Goal: Task Accomplishment & Management: Manage account settings

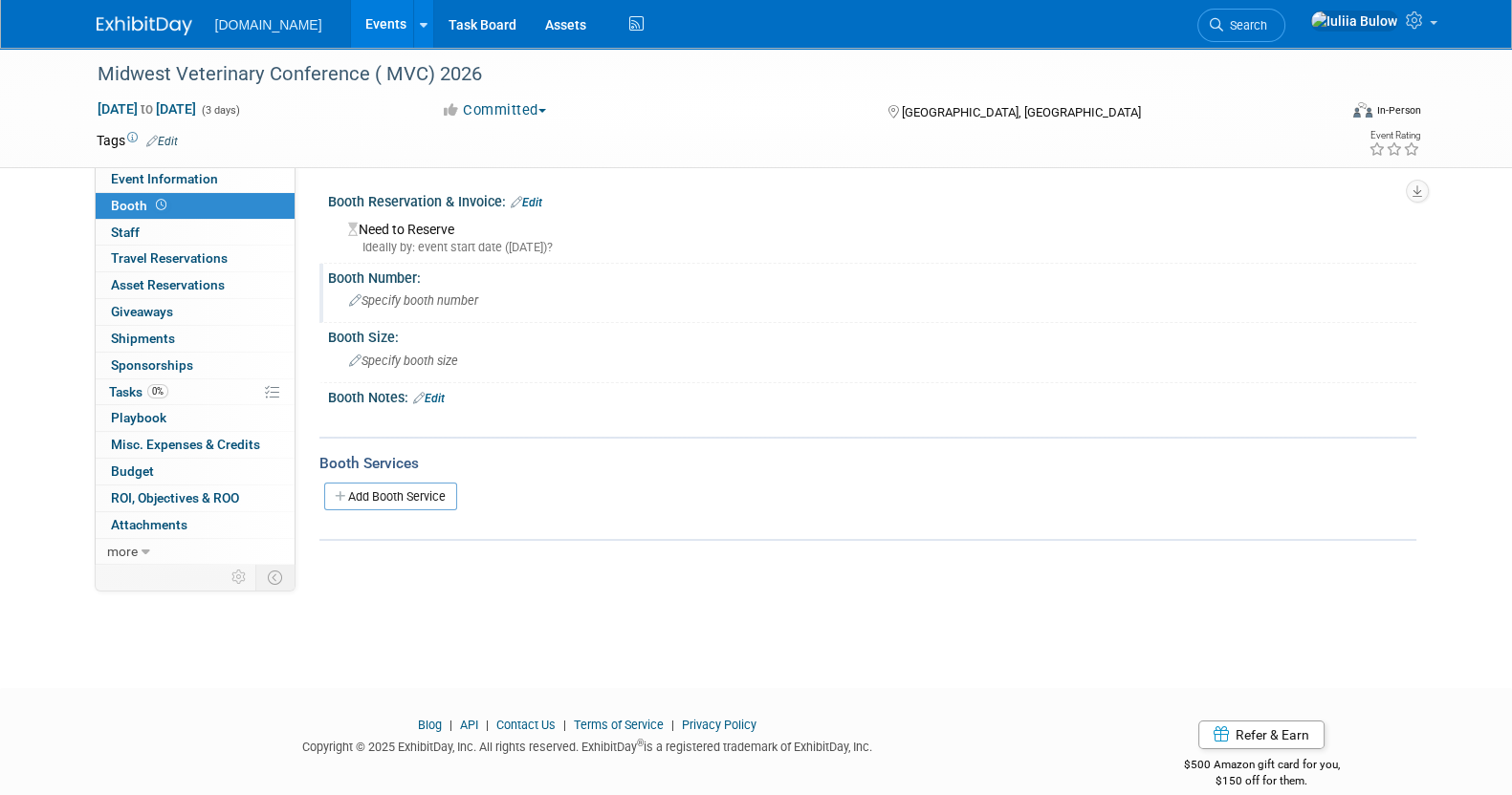
click at [391, 302] on span "Specify booth number" at bounding box center [413, 300] width 129 height 14
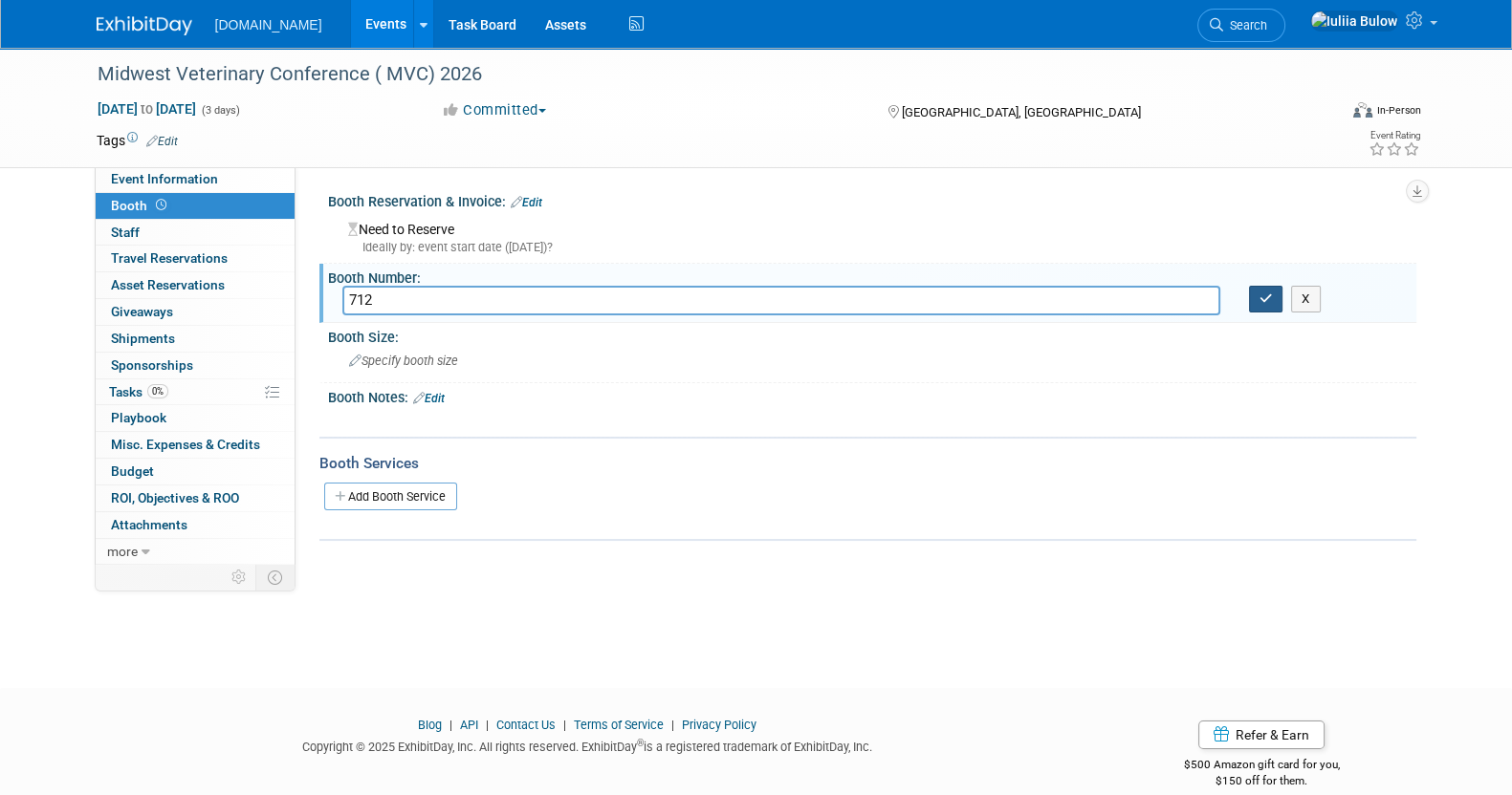
type input "712"
click at [1268, 307] on button "button" at bounding box center [1266, 299] width 34 height 27
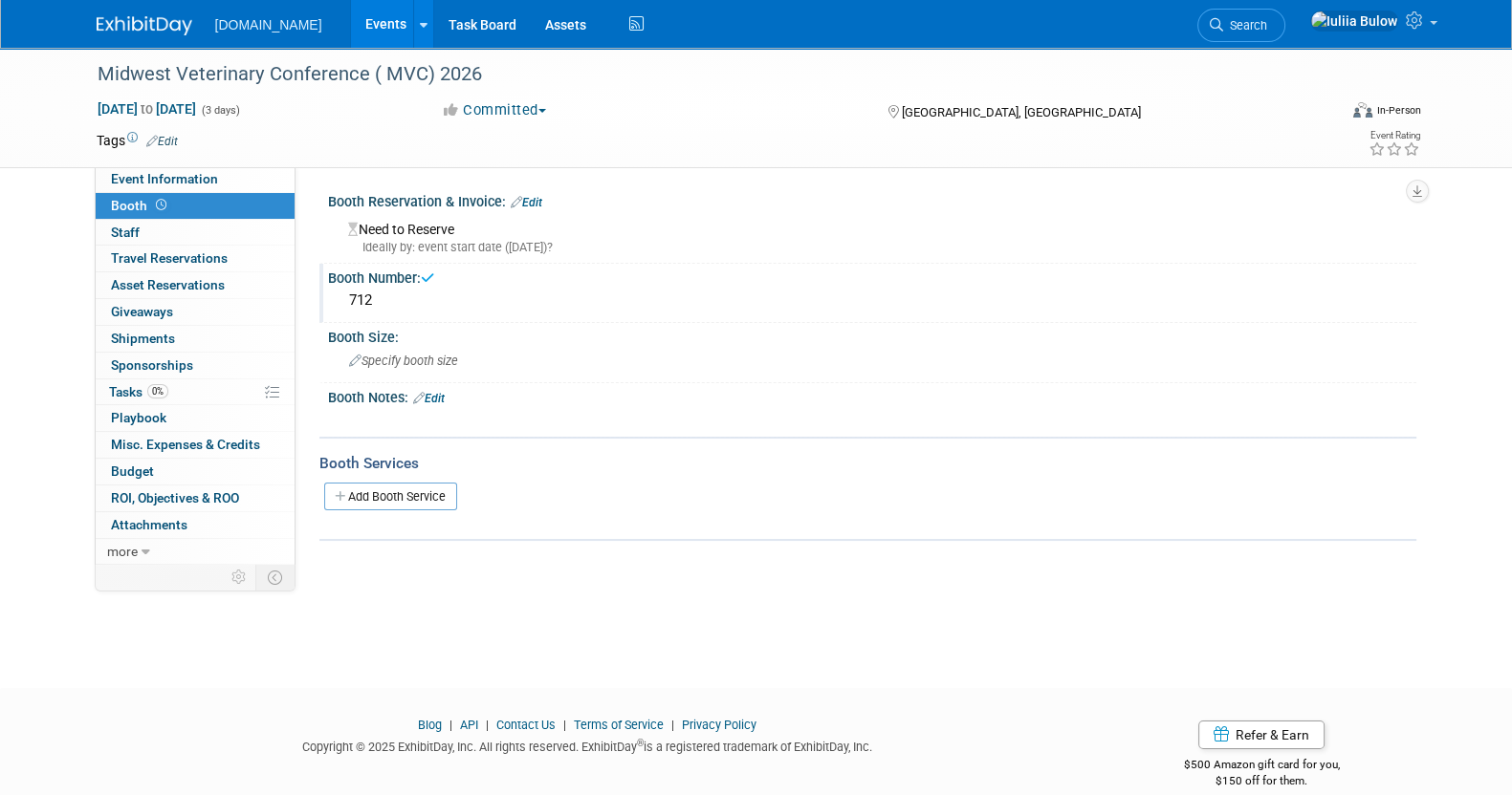
click at [405, 231] on div "Need to Reserve Ideally by: event start date (Thu. Feb 26, 2026)?" at bounding box center [872, 235] width 1060 height 41
click at [527, 204] on link "Edit" at bounding box center [527, 201] width 32 height 13
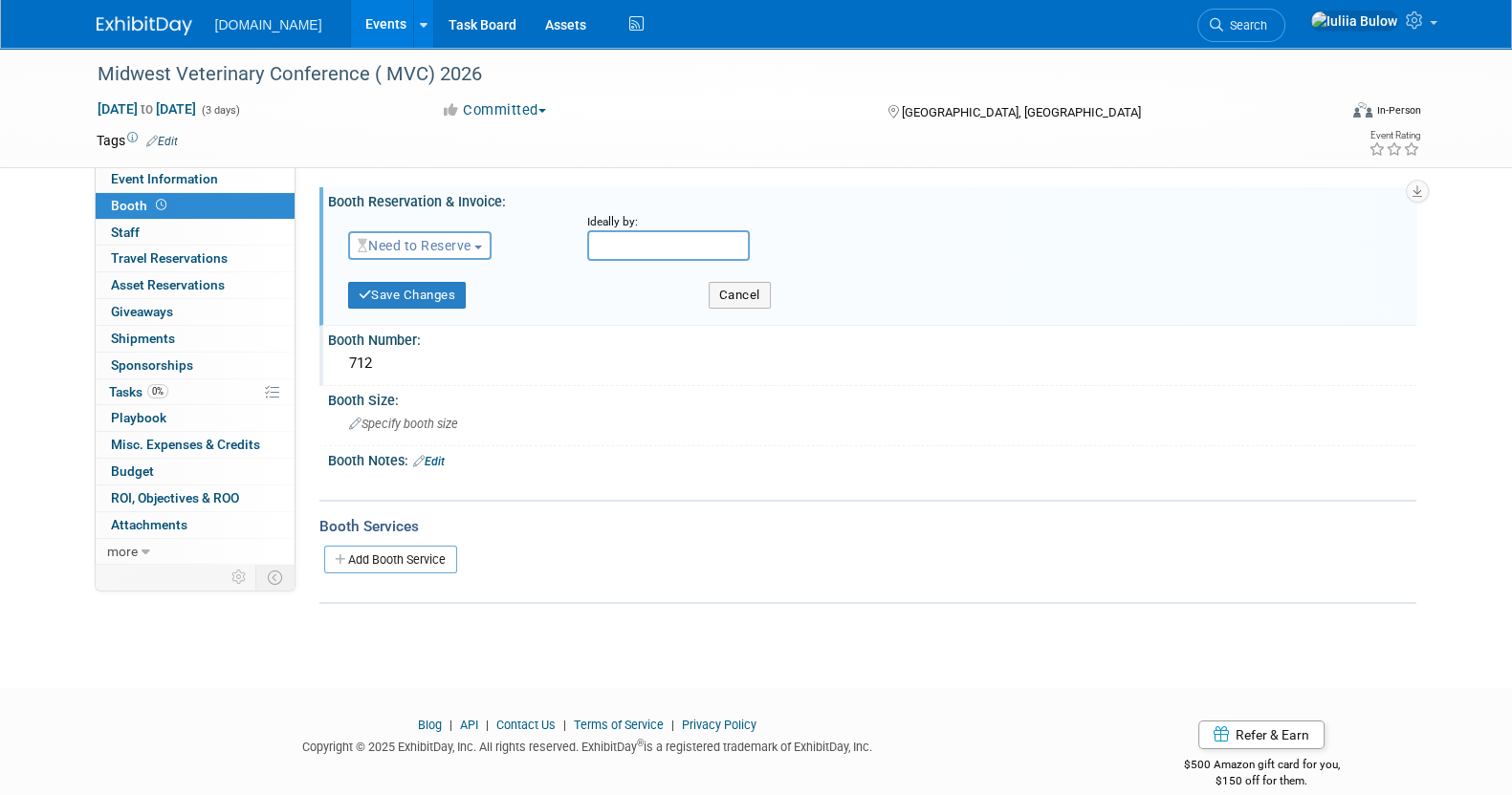
click at [428, 236] on button "Need to Reserve" at bounding box center [420, 245] width 145 height 29
click at [425, 295] on link "Reserved" at bounding box center [451, 304] width 205 height 27
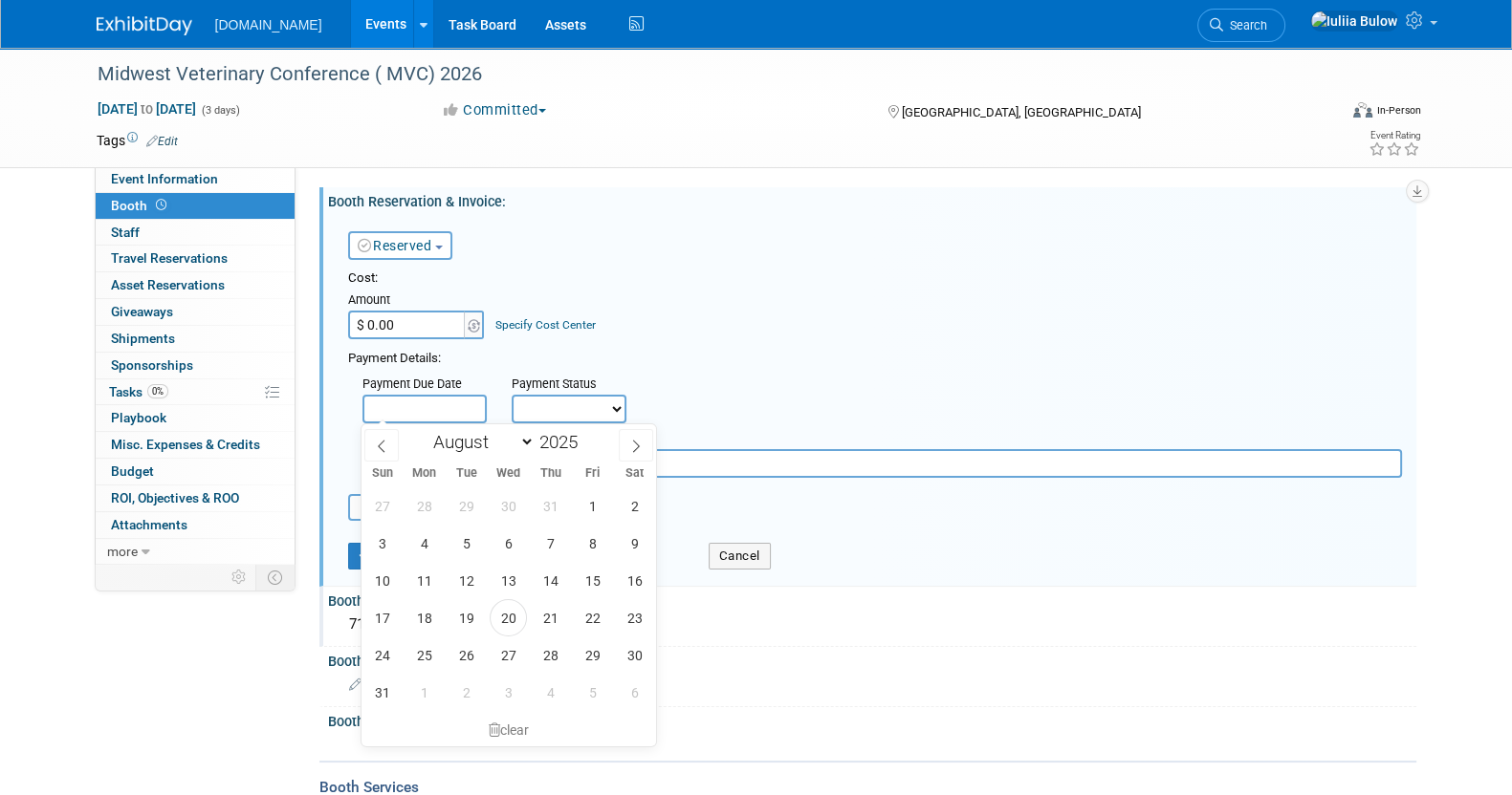
click at [445, 402] on input "text" at bounding box center [424, 409] width 125 height 29
click at [469, 628] on span "19" at bounding box center [465, 617] width 37 height 37
type input "Aug 19, 2025"
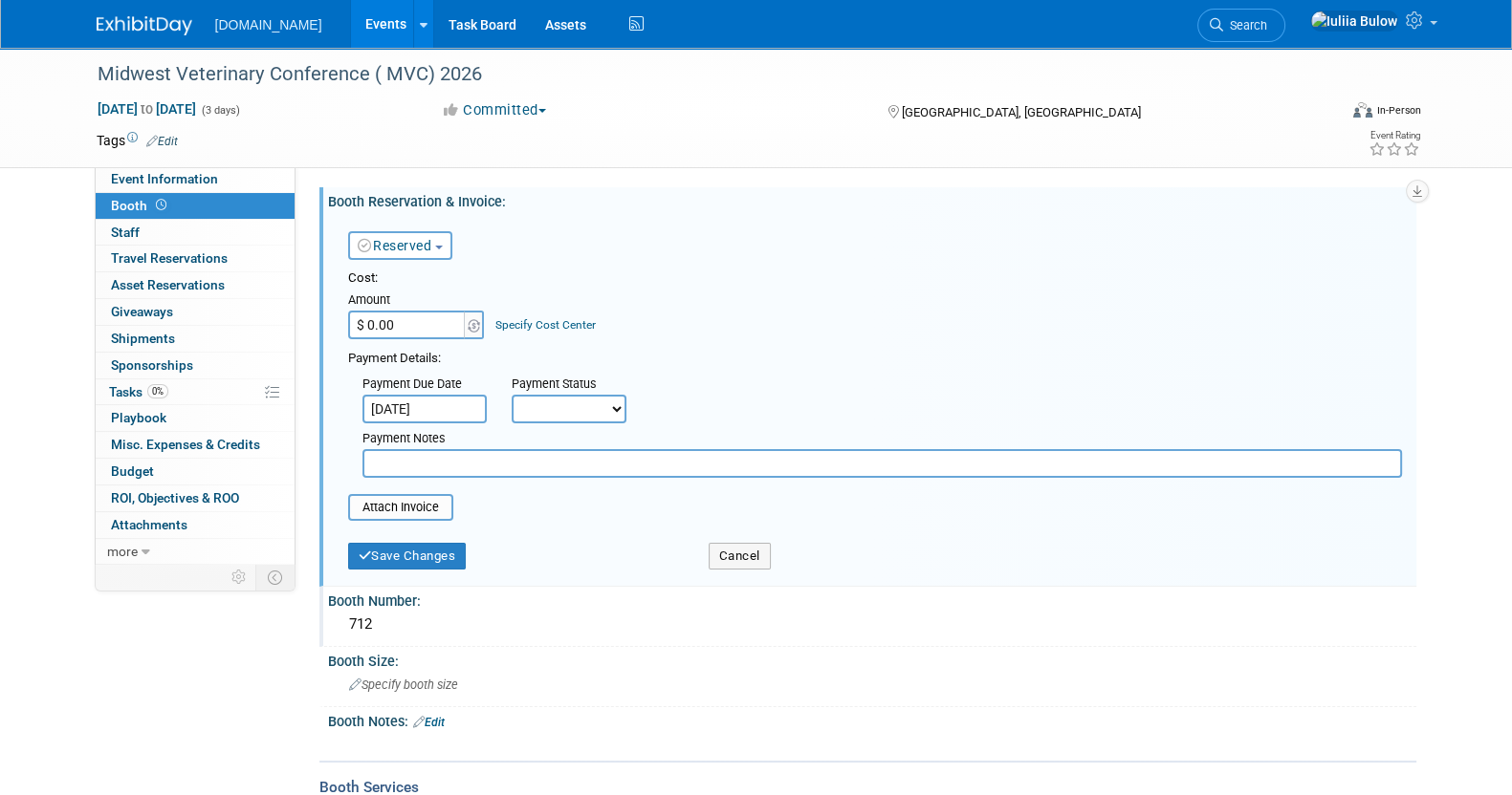
click at [590, 406] on select "Not Paid Yet Partially Paid Paid in Full" at bounding box center [569, 409] width 115 height 29
select select "1"
click at [512, 395] on select "Not Paid Yet Partially Paid Paid in Full" at bounding box center [569, 409] width 115 height 29
click at [434, 551] on button "Save Changes" at bounding box center [407, 556] width 119 height 27
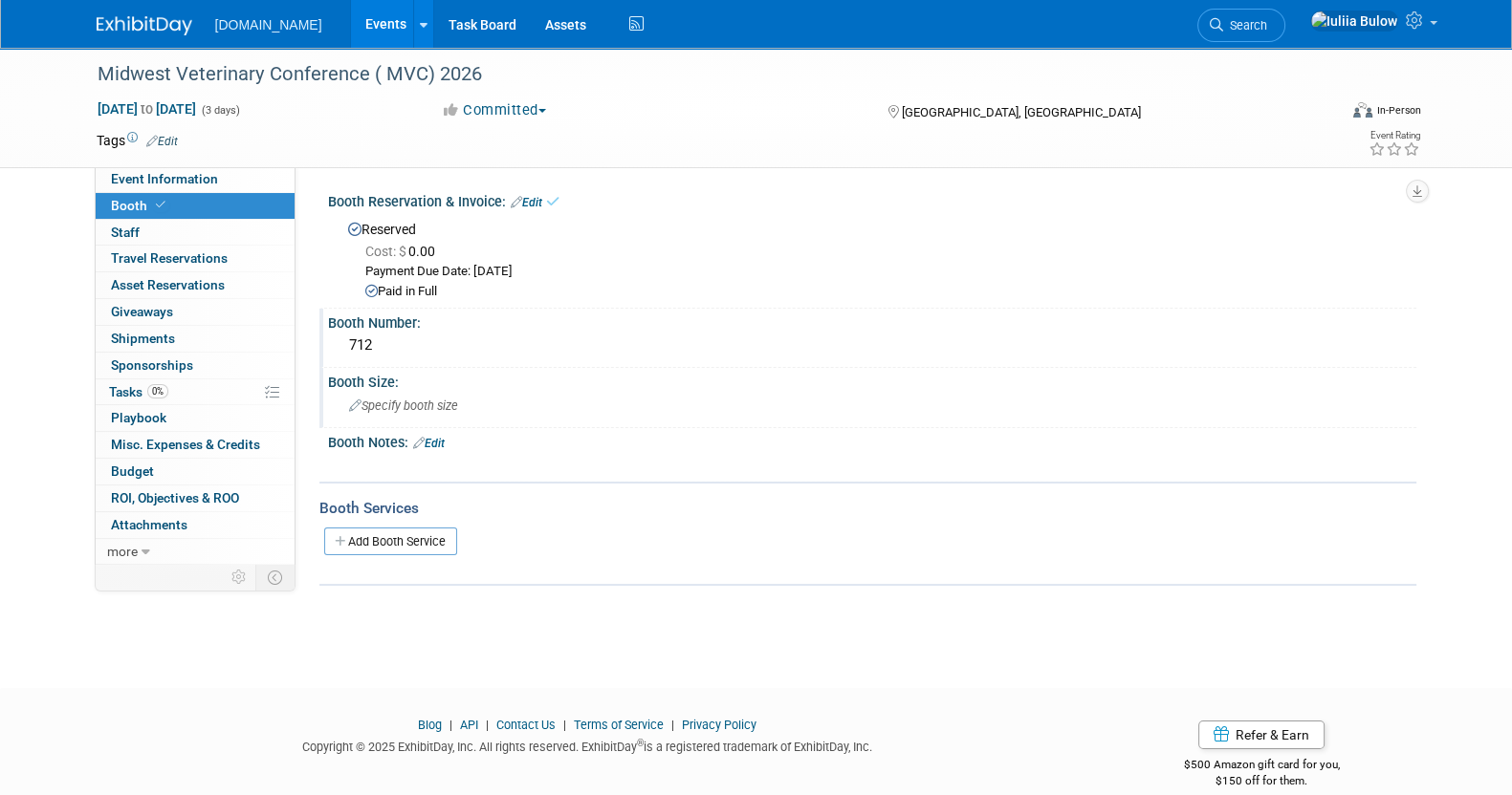
click at [435, 401] on span "Specify booth size" at bounding box center [403, 406] width 109 height 14
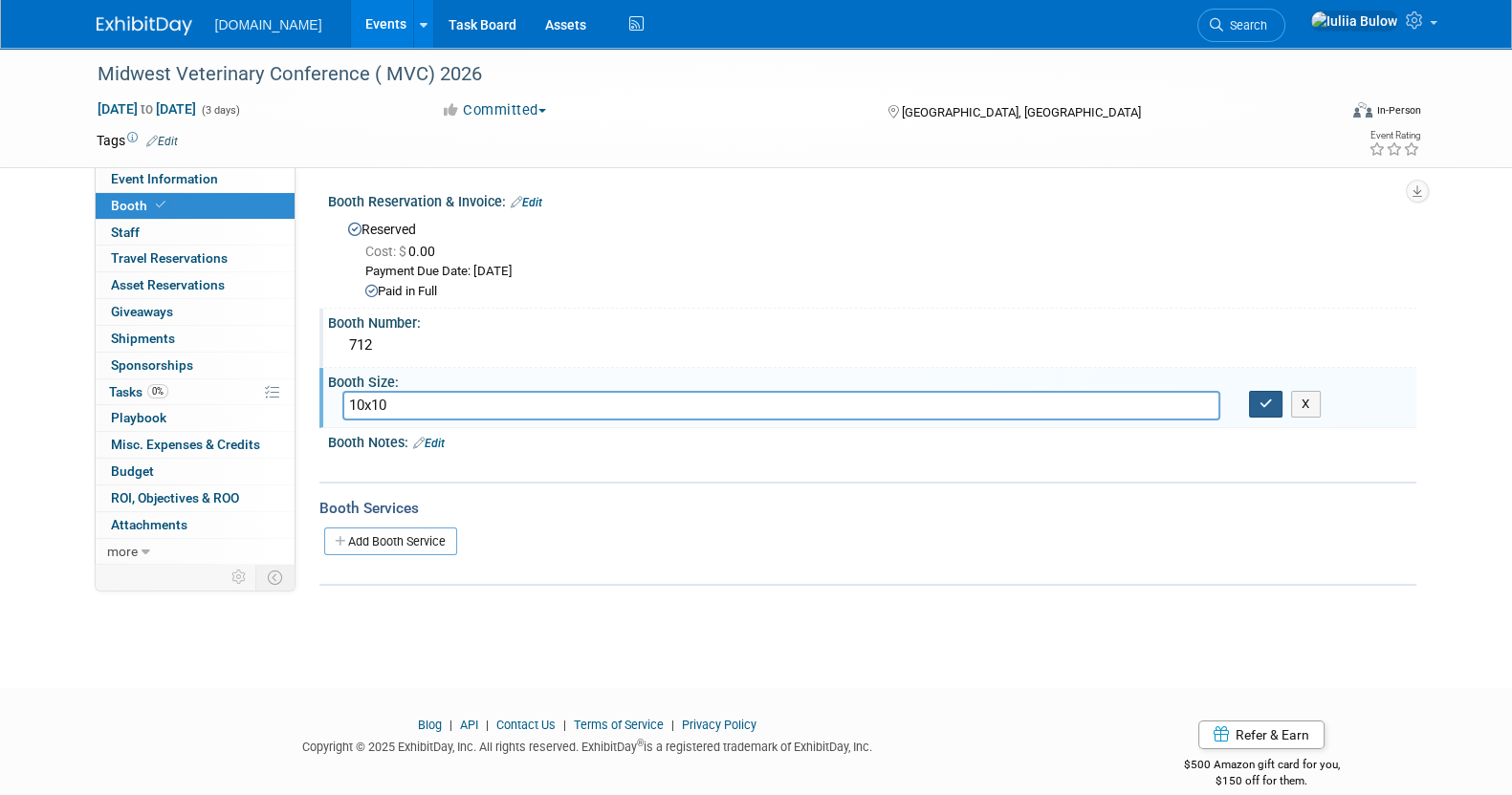
type input "10x10"
drag, startPoint x: 1261, startPoint y: 399, endPoint x: 1264, endPoint y: 493, distance: 94.0
click at [1262, 406] on icon "button" at bounding box center [1265, 404] width 13 height 12
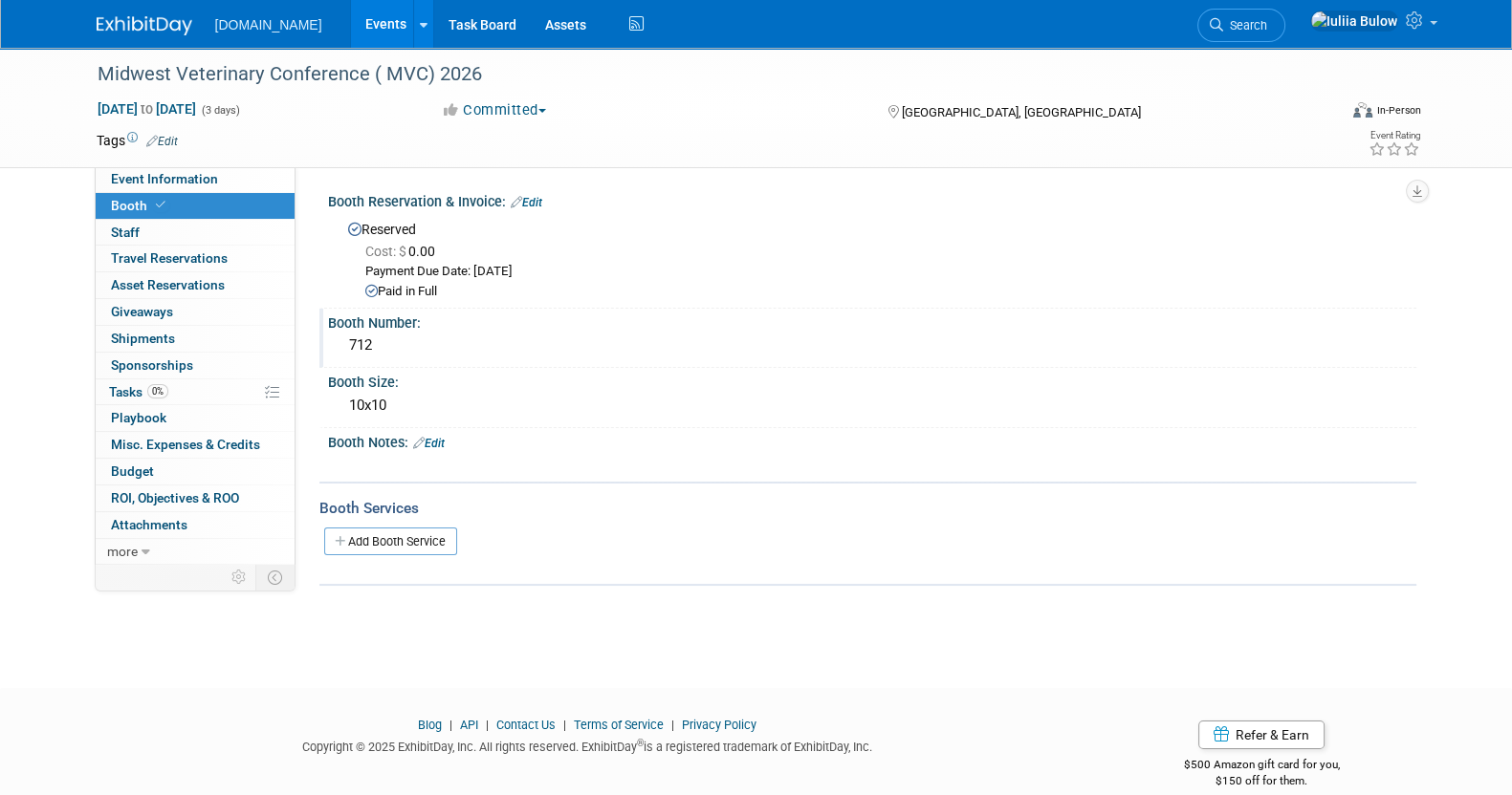
click at [540, 198] on link "Edit" at bounding box center [527, 201] width 32 height 13
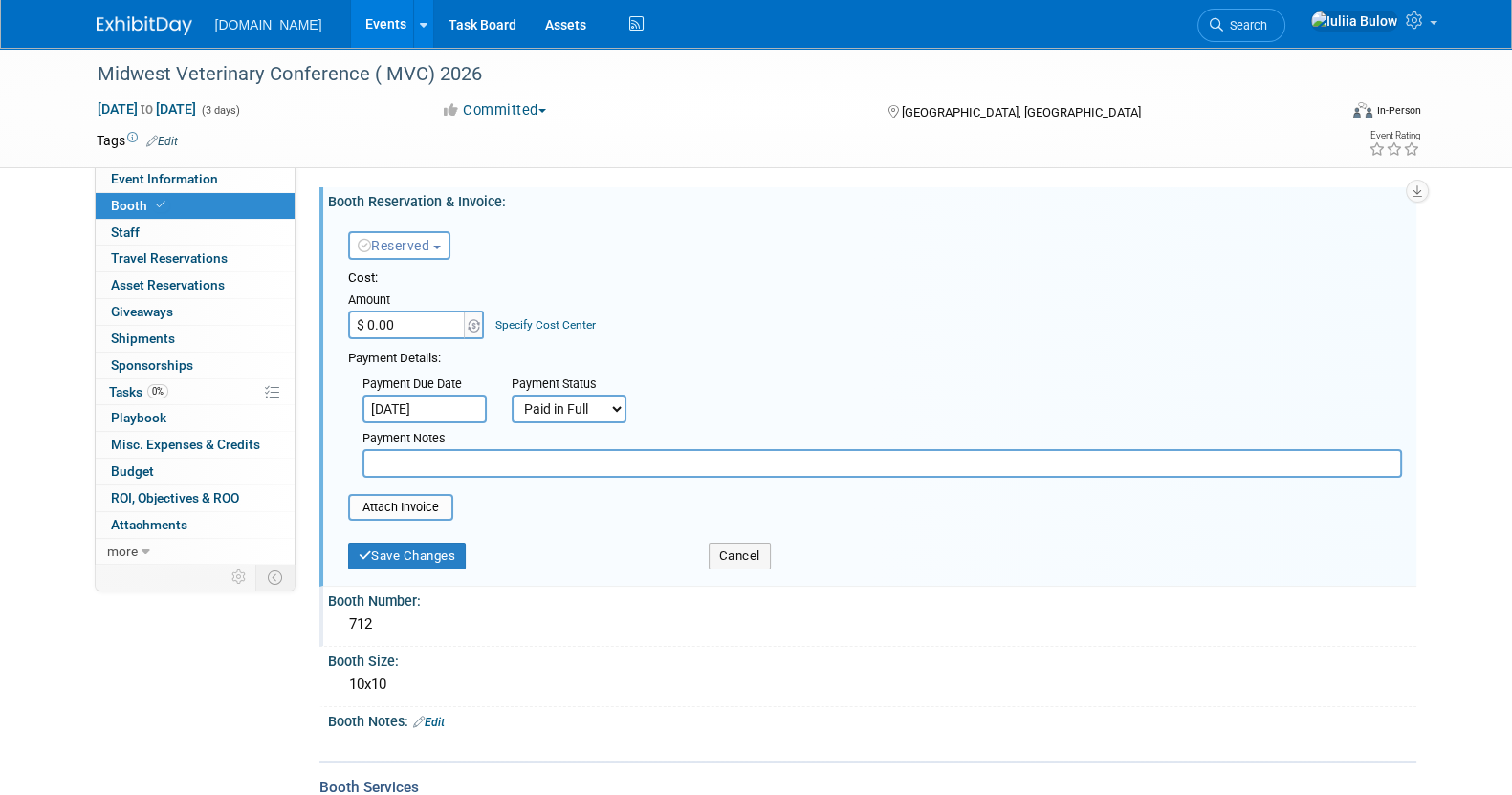
click at [386, 320] on input "$ 0.00" at bounding box center [408, 324] width 120 height 29
type input "$ 2,200.00"
click at [431, 557] on button "Save Changes" at bounding box center [407, 556] width 119 height 27
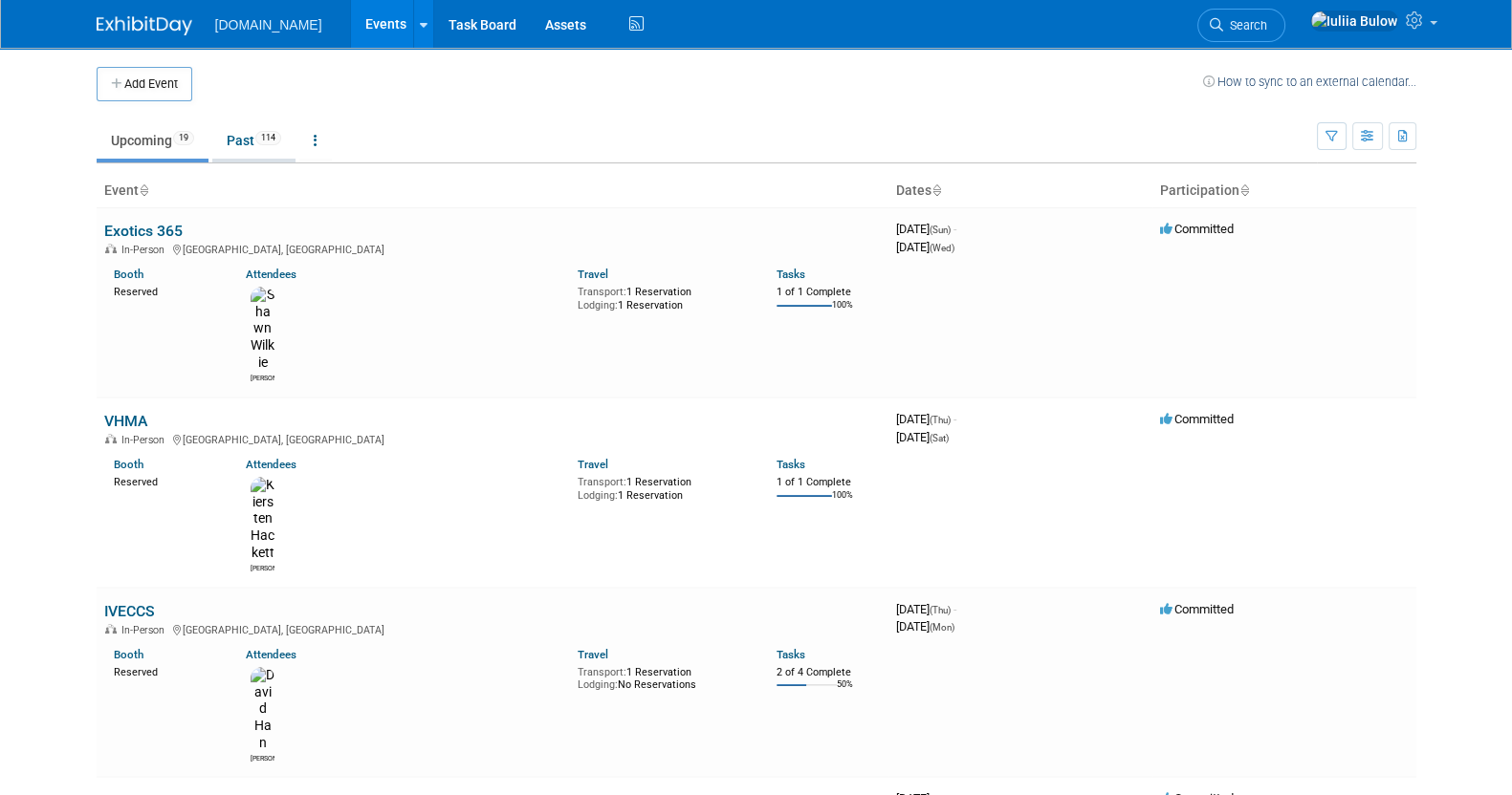
click at [243, 138] on link "Past 114" at bounding box center [253, 141] width 83 height 36
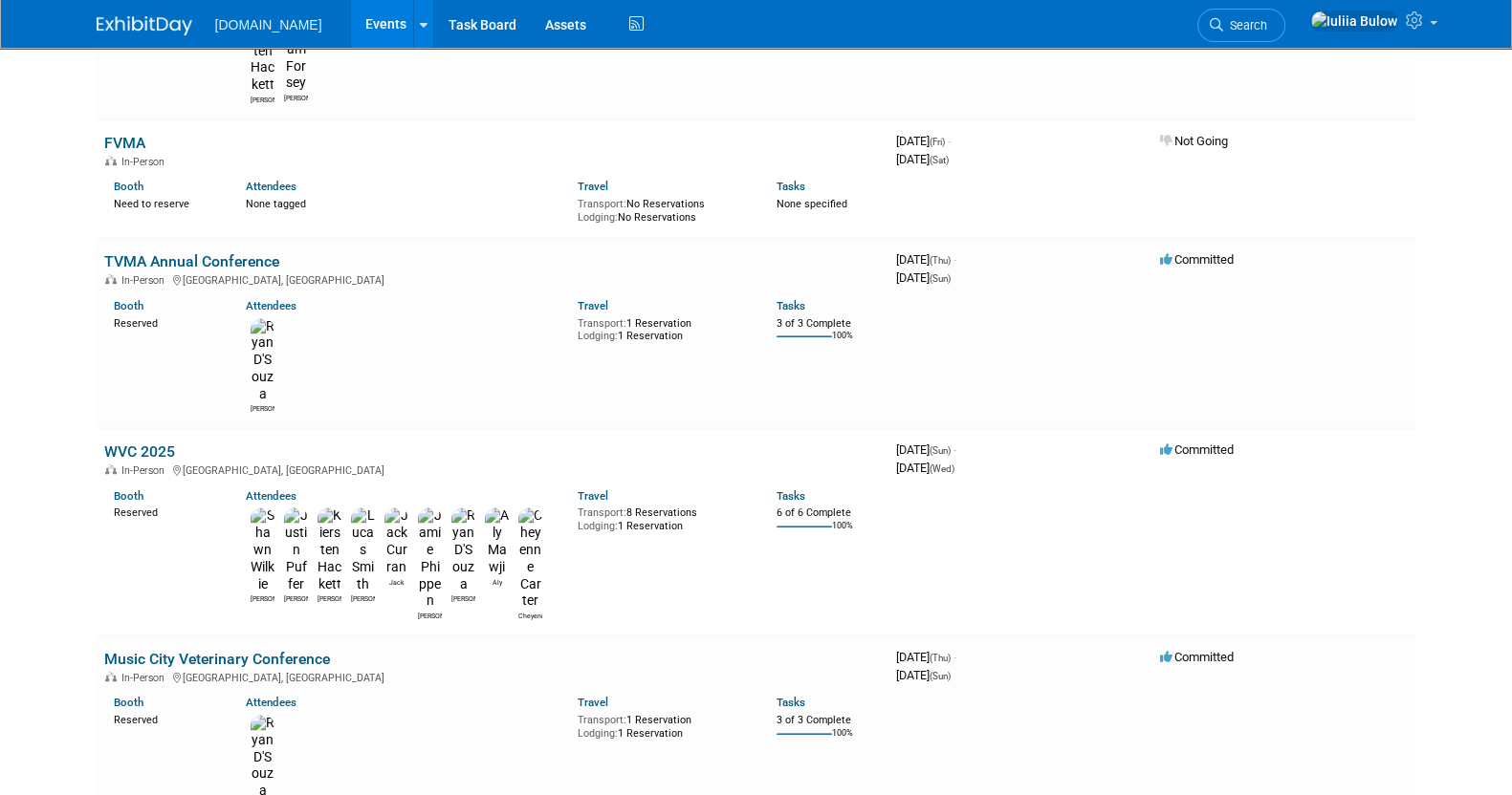
scroll to position [1315, 0]
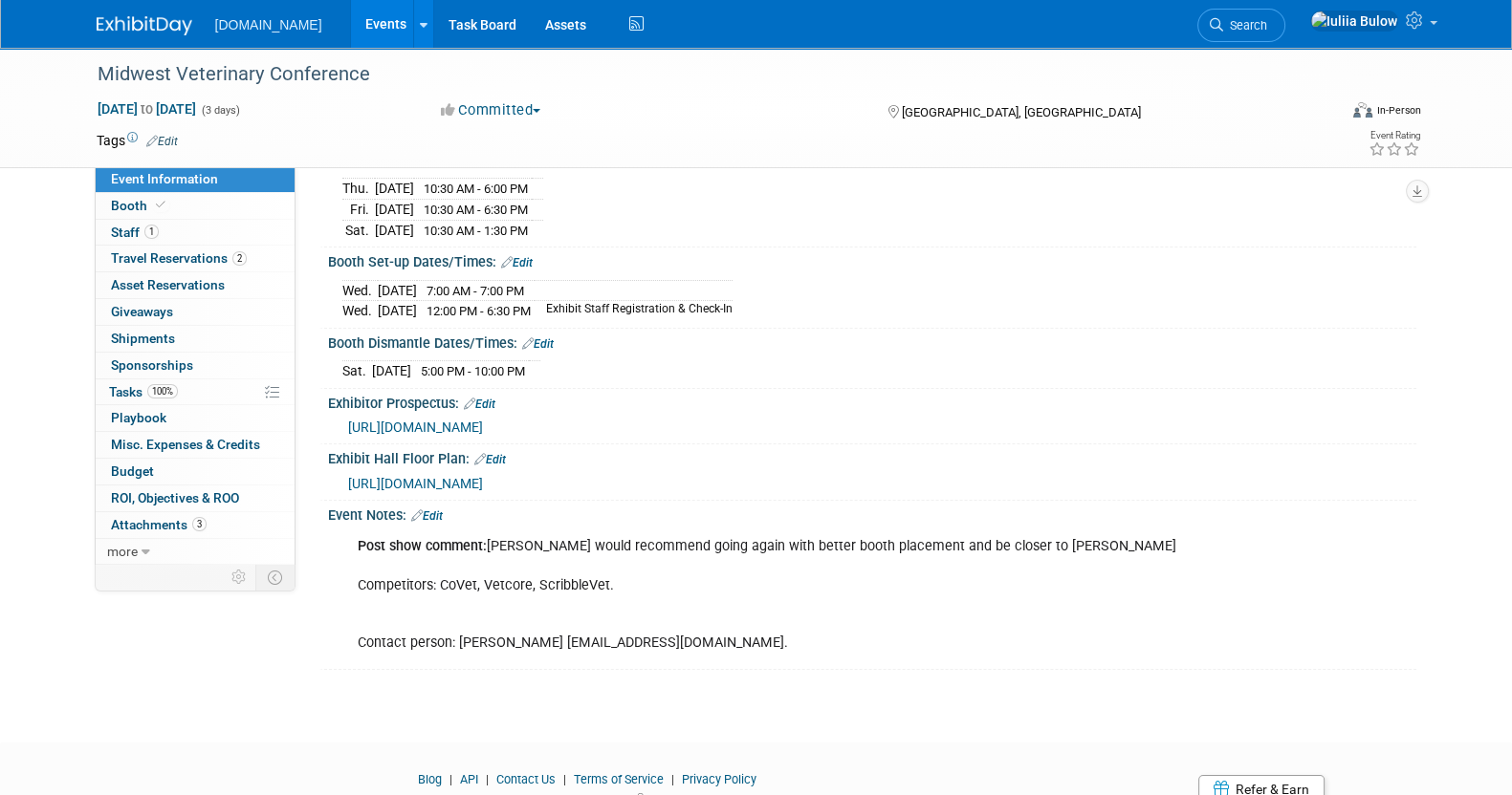
scroll to position [238, 0]
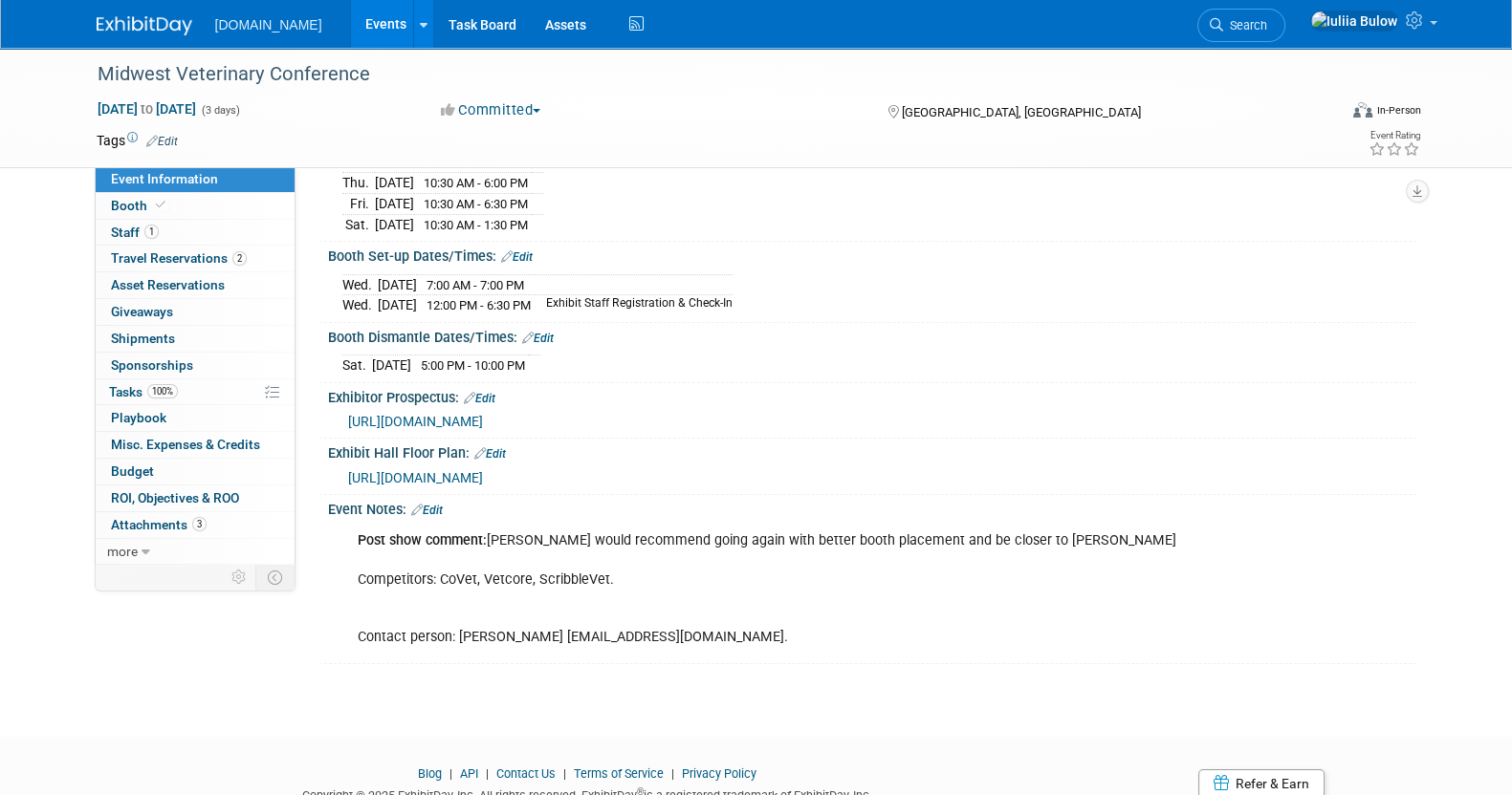
click at [151, 189] on link "Event Information" at bounding box center [195, 180] width 199 height 26
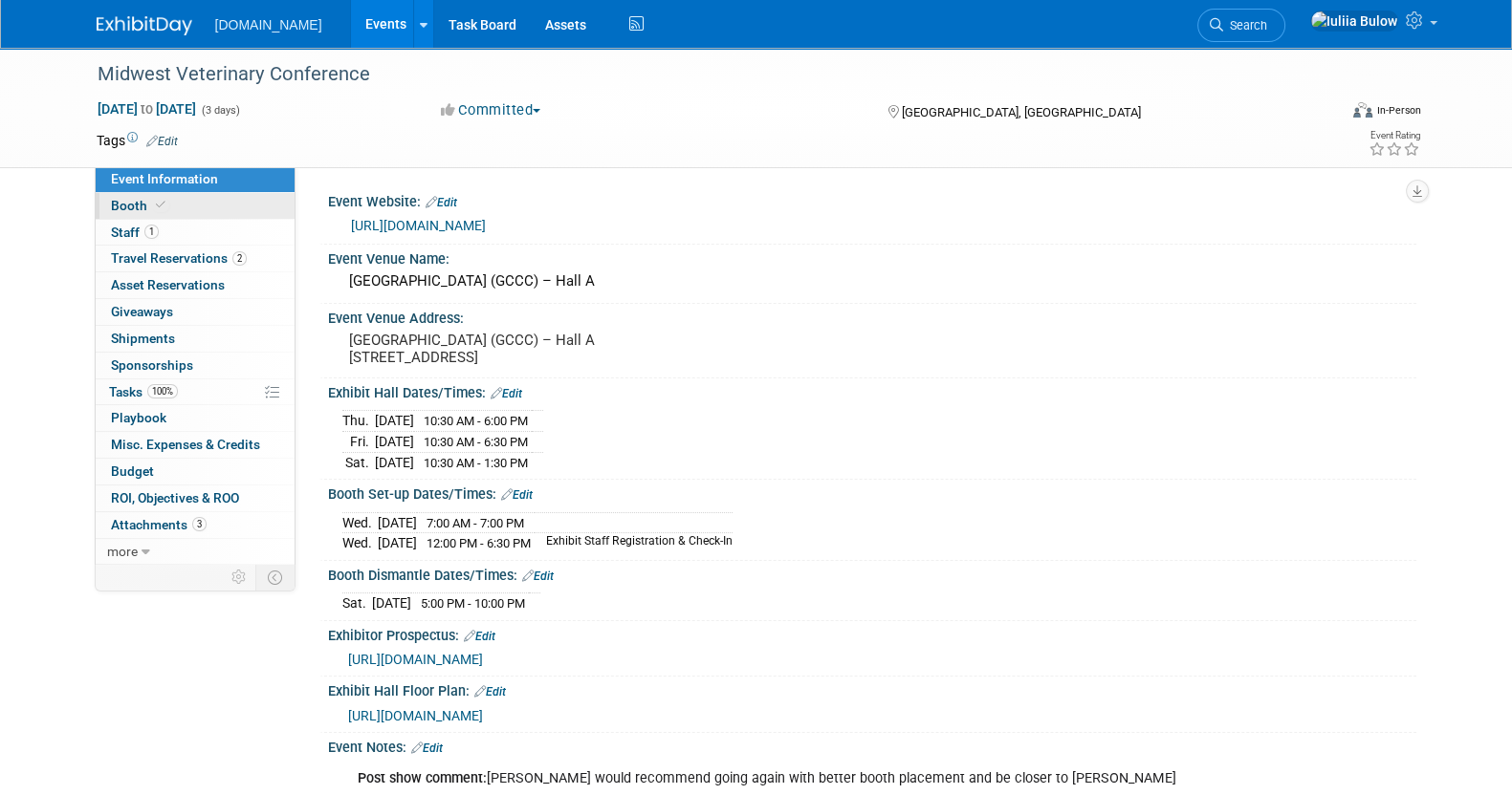
click at [149, 212] on span "Booth" at bounding box center [140, 204] width 58 height 15
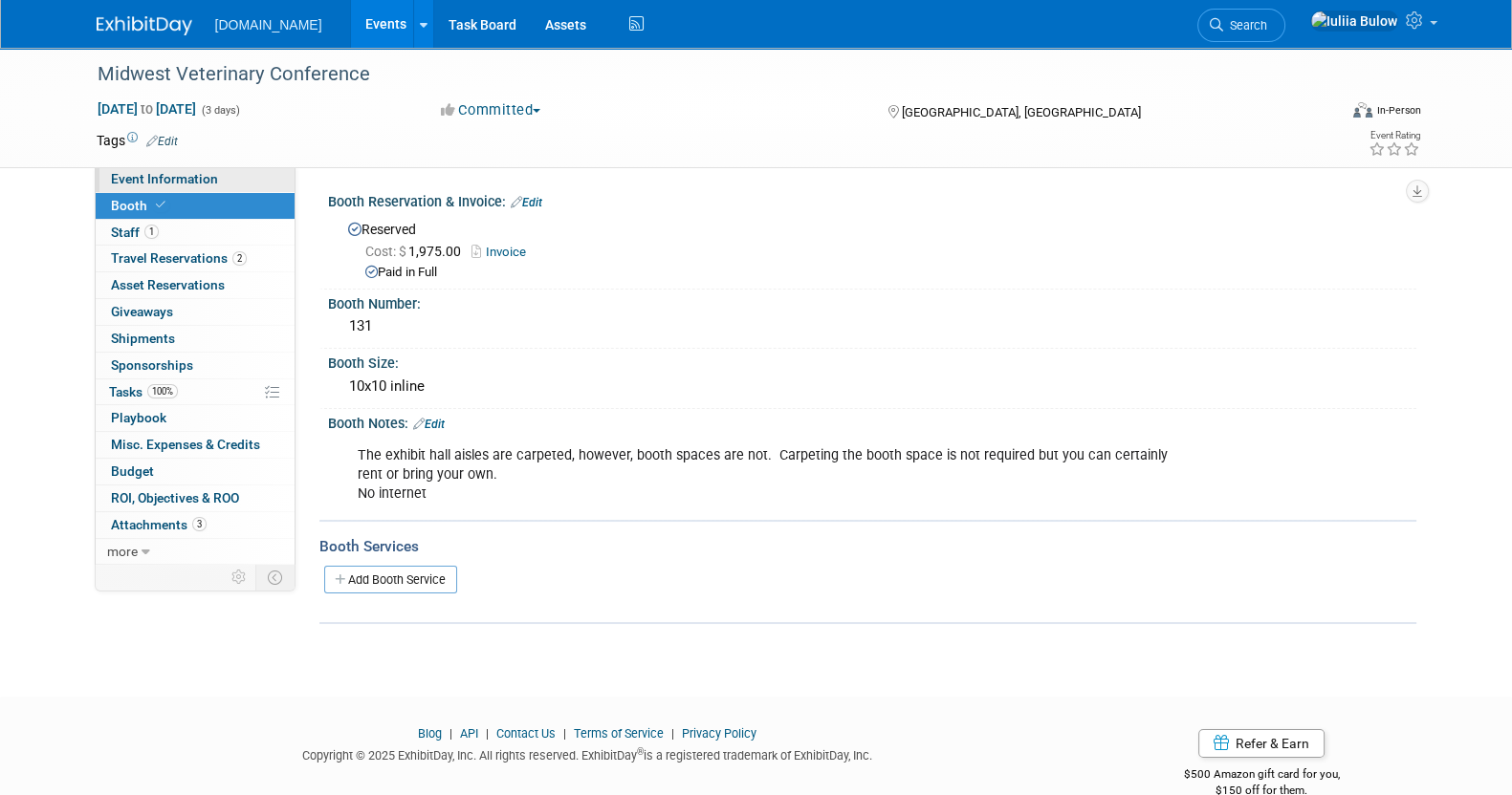
click at [153, 188] on link "Event Information" at bounding box center [195, 180] width 199 height 26
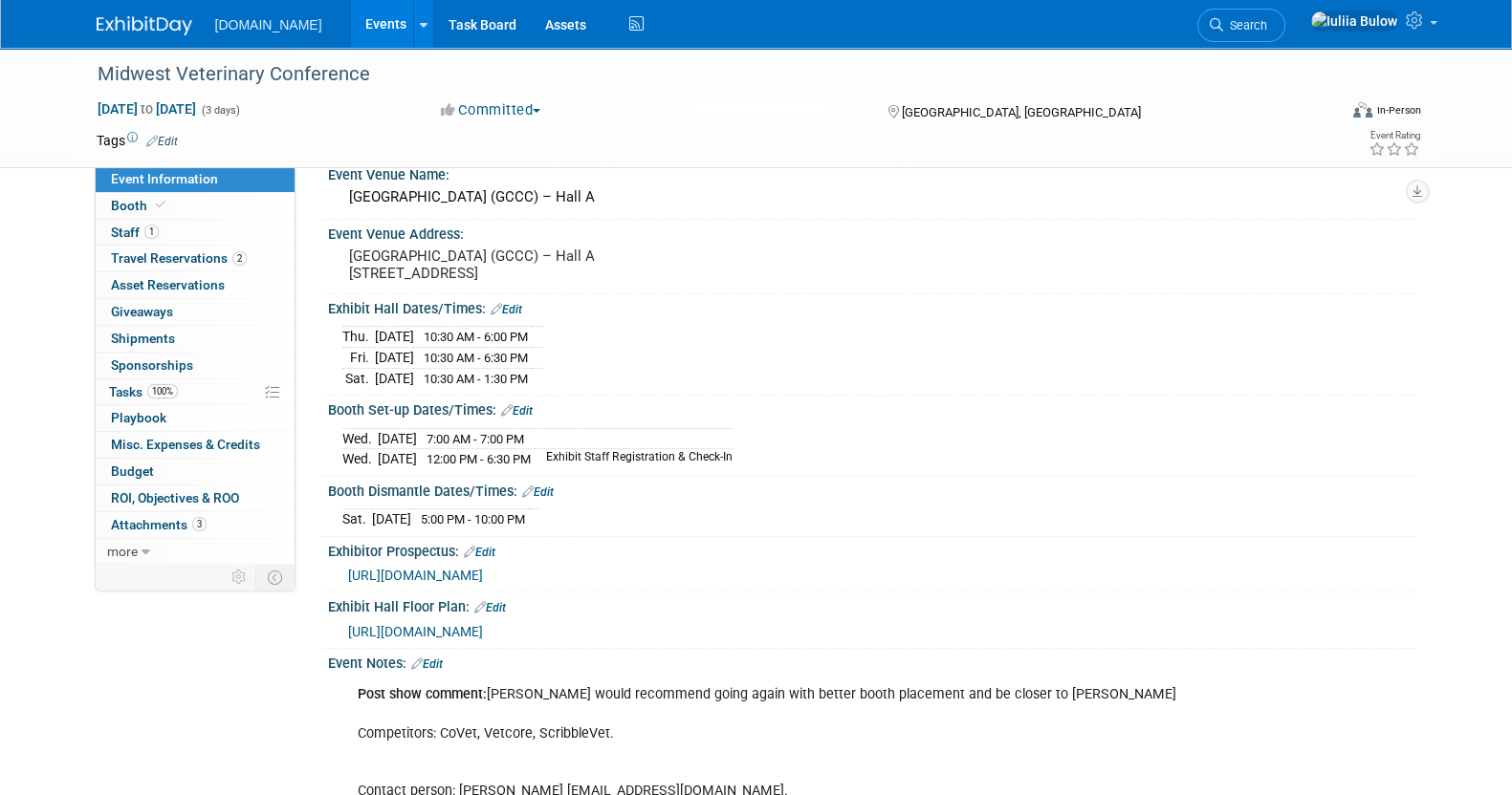
scroll to position [119, 0]
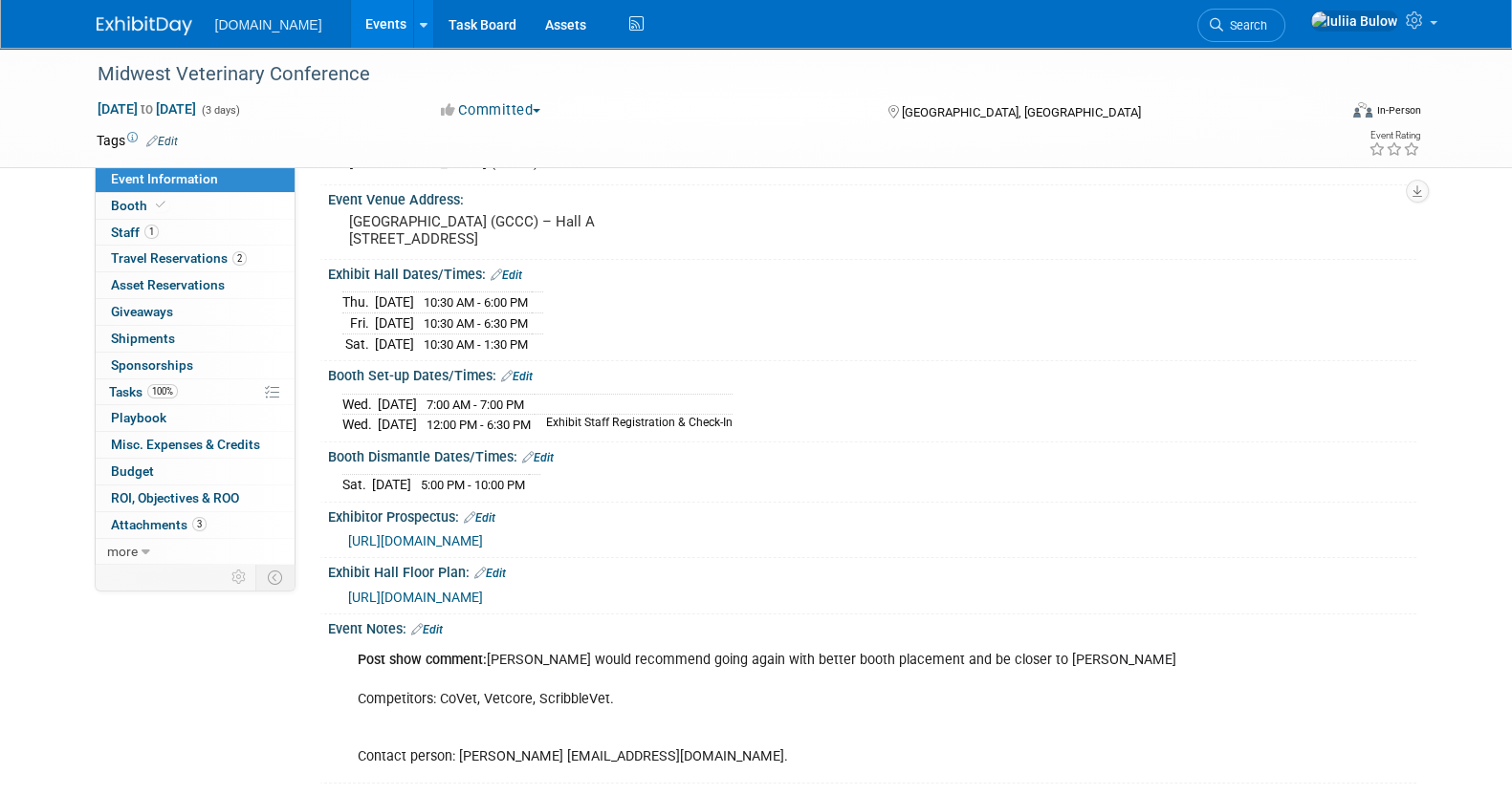
click at [483, 605] on span "https://mvc2025.expofp.com/?emergency-veterinary-care-centers" at bounding box center [415, 596] width 135 height 15
